Goal: Check status: Check status

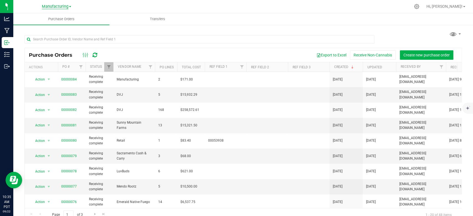
click at [49, 7] on span "Manufacturing" at bounding box center [55, 6] width 27 height 5
click at [44, 30] on link "Retail" at bounding box center [56, 26] width 81 height 7
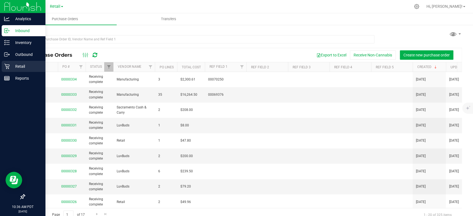
click at [11, 67] on p "Retail" at bounding box center [26, 66] width 33 height 7
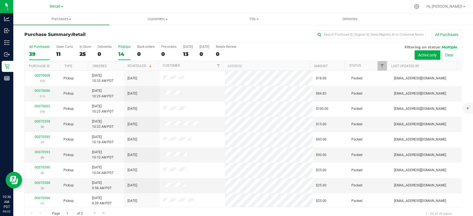
click at [121, 52] on div "14" at bounding box center [124, 54] width 12 height 6
click at [0, 0] on input "PickUps 14" at bounding box center [0, 0] width 0 height 0
click at [133, 65] on link "Scheduled" at bounding box center [139, 66] width 25 height 4
